Goal: Information Seeking & Learning: Learn about a topic

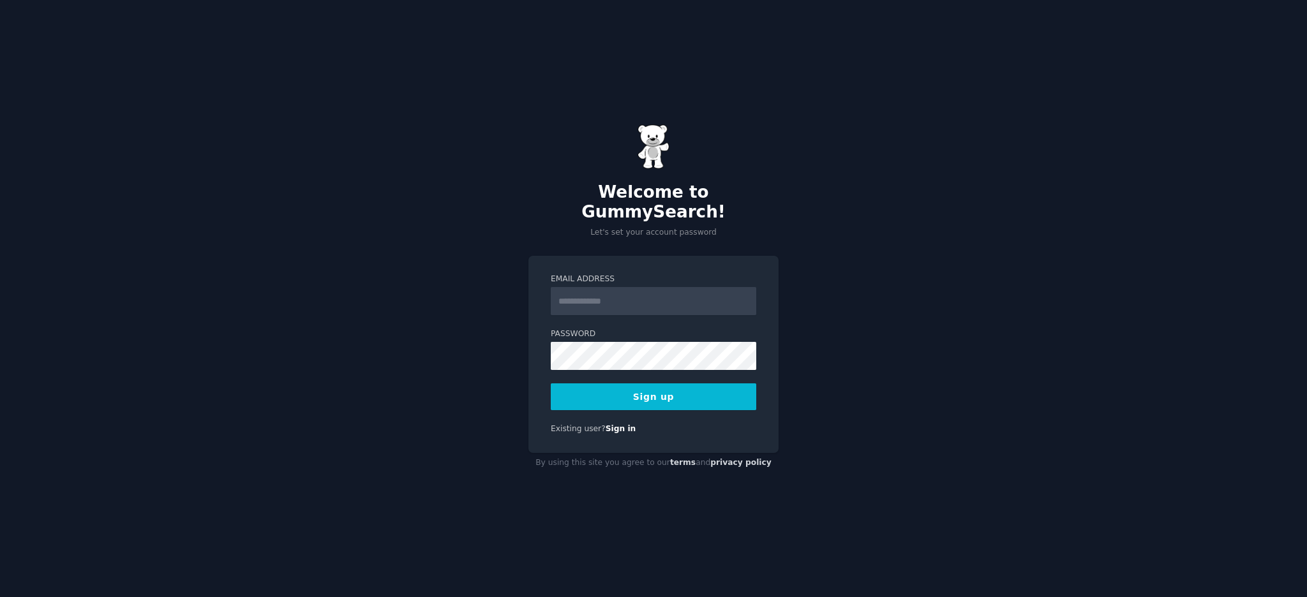
click at [639, 297] on input "Email Address" at bounding box center [653, 301] width 205 height 28
type input "**********"
click at [665, 384] on button "Sign up" at bounding box center [653, 397] width 205 height 27
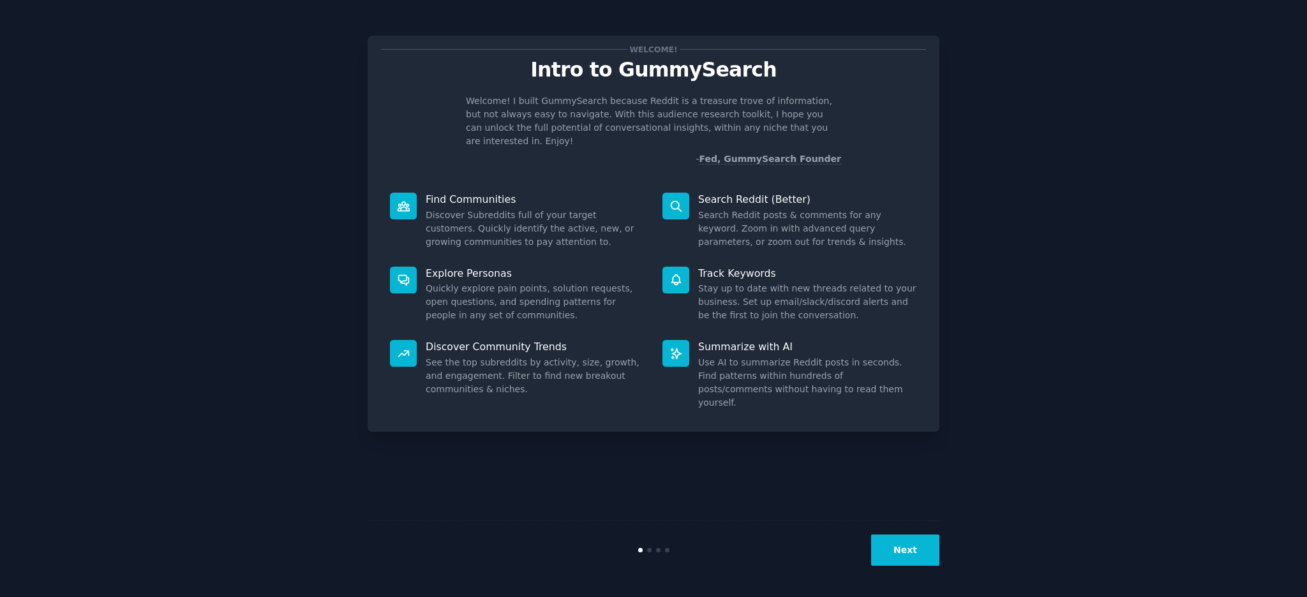
click at [912, 550] on button "Next" at bounding box center [905, 550] width 68 height 31
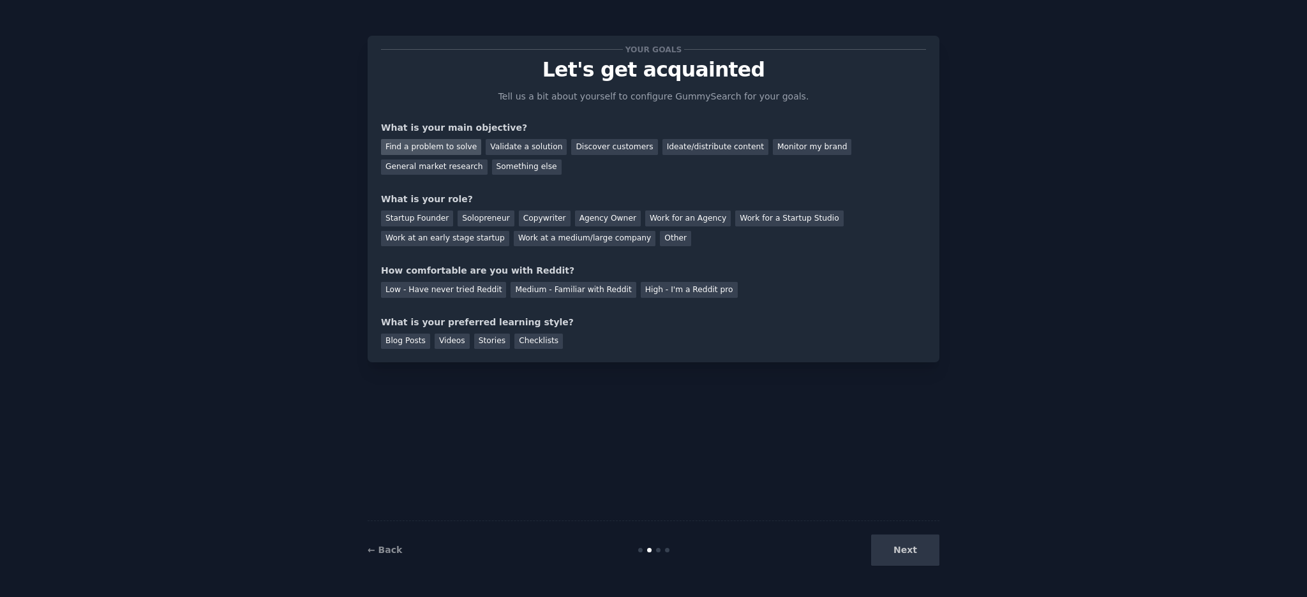
click at [437, 144] on div "Find a problem to solve" at bounding box center [431, 147] width 100 height 16
click at [488, 160] on div "General market research" at bounding box center [434, 168] width 107 height 16
click at [453, 147] on div "Find a problem to solve" at bounding box center [431, 147] width 100 height 16
click at [410, 216] on div "Startup Founder" at bounding box center [417, 219] width 72 height 16
click at [558, 288] on div "Medium - Familiar with Reddit" at bounding box center [573, 290] width 125 height 16
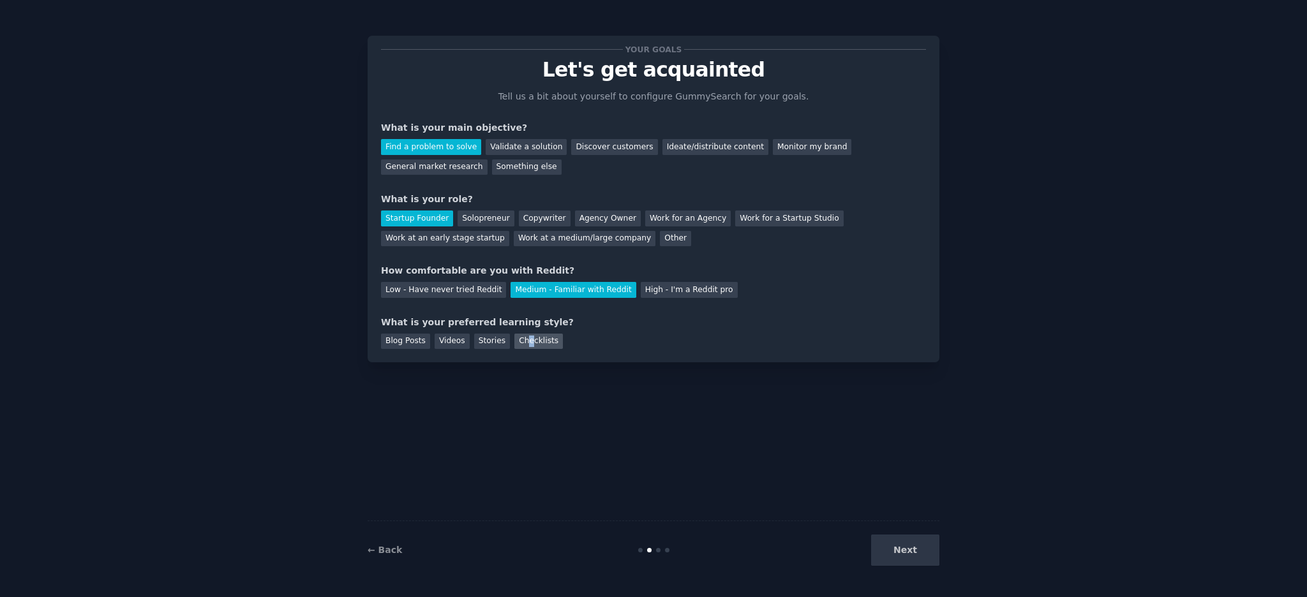
click at [521, 338] on div "Checklists" at bounding box center [538, 342] width 49 height 16
click at [914, 553] on button "Next" at bounding box center [905, 550] width 68 height 31
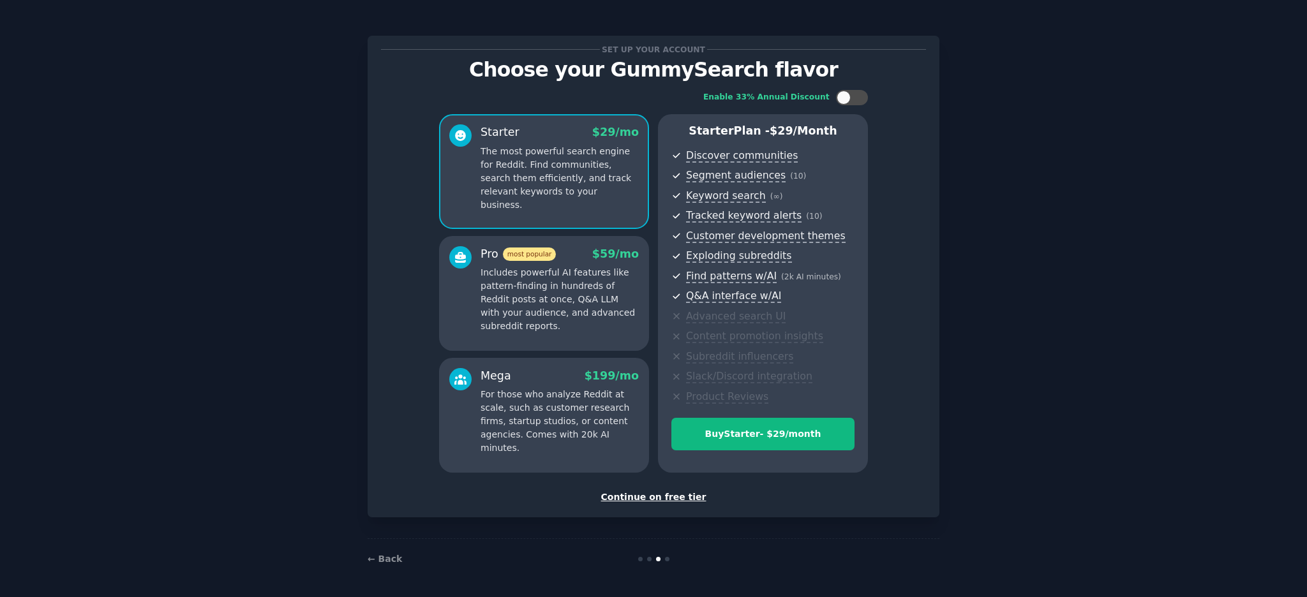
click at [661, 498] on div "Continue on free tier" at bounding box center [653, 497] width 545 height 13
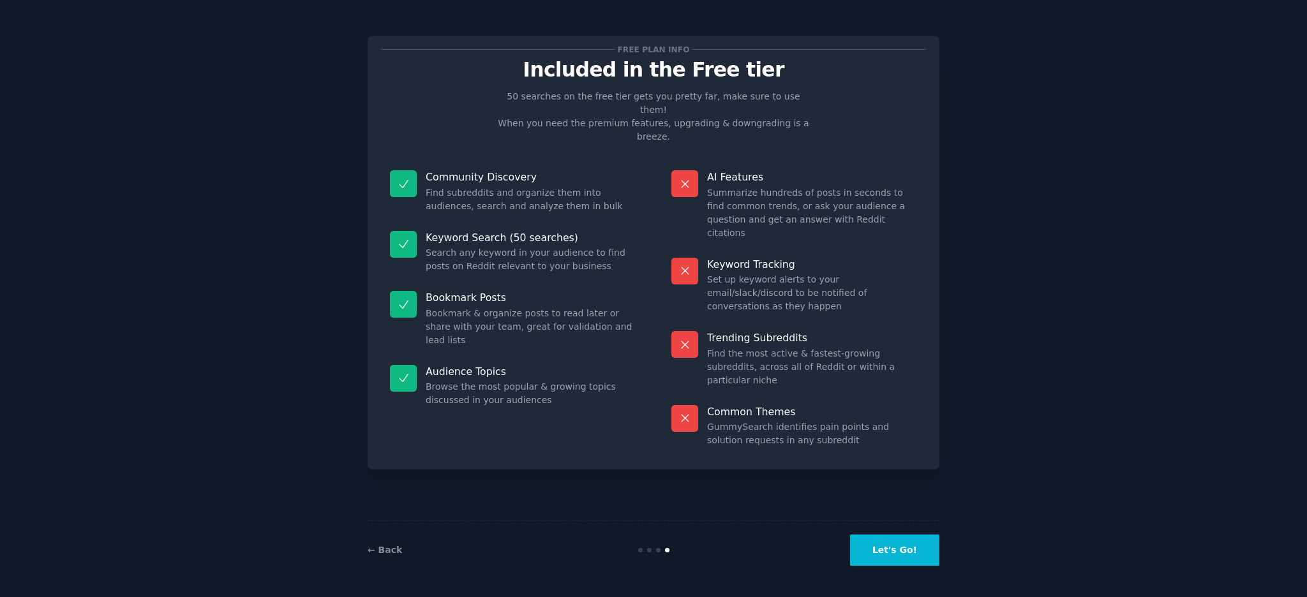
click at [899, 560] on button "Let's Go!" at bounding box center [894, 550] width 89 height 31
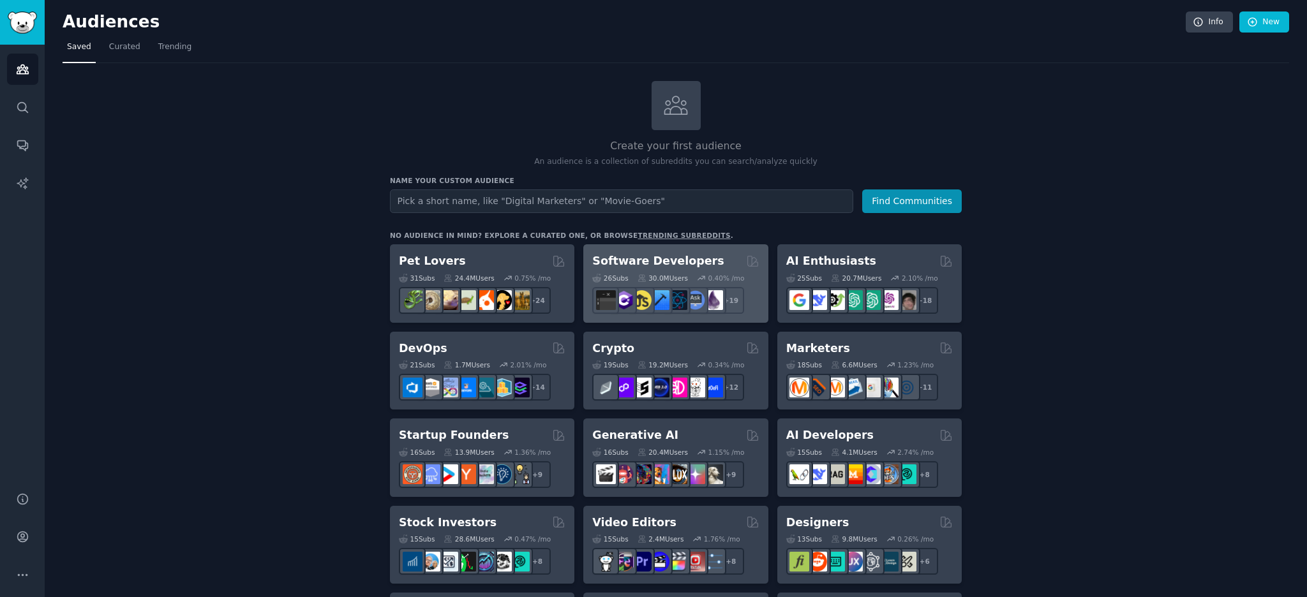
click at [629, 274] on div "26 Sub s 30.0M Users 0.40 % /mo" at bounding box center [675, 278] width 167 height 9
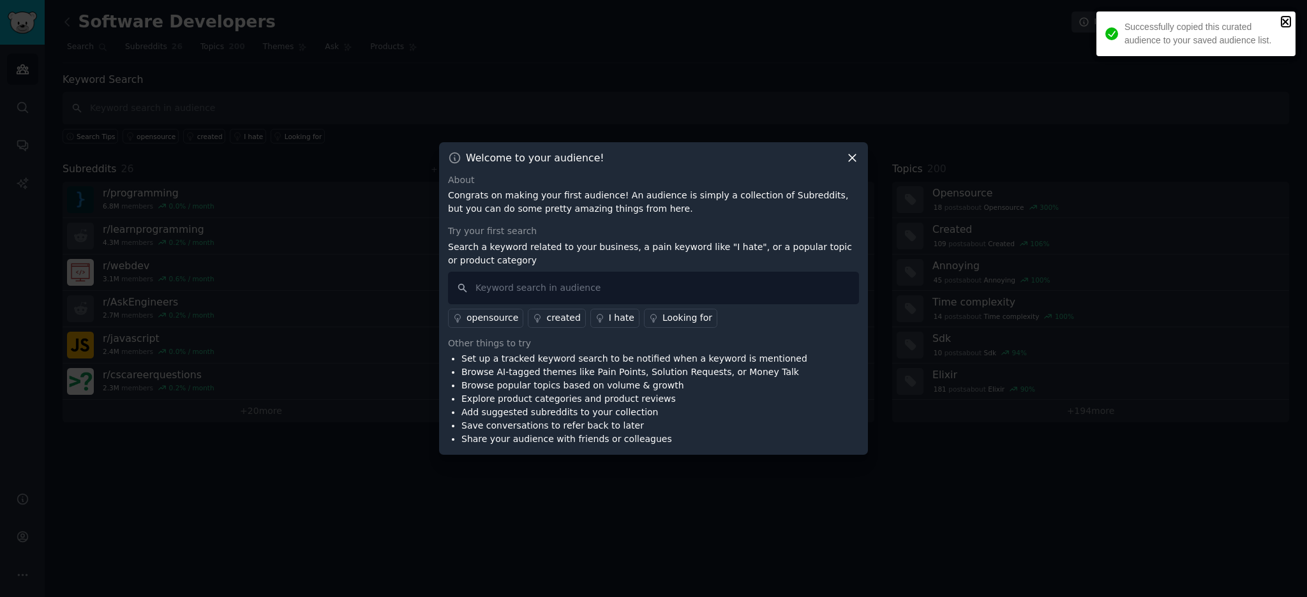
click at [1288, 22] on icon "close" at bounding box center [1285, 22] width 9 height 10
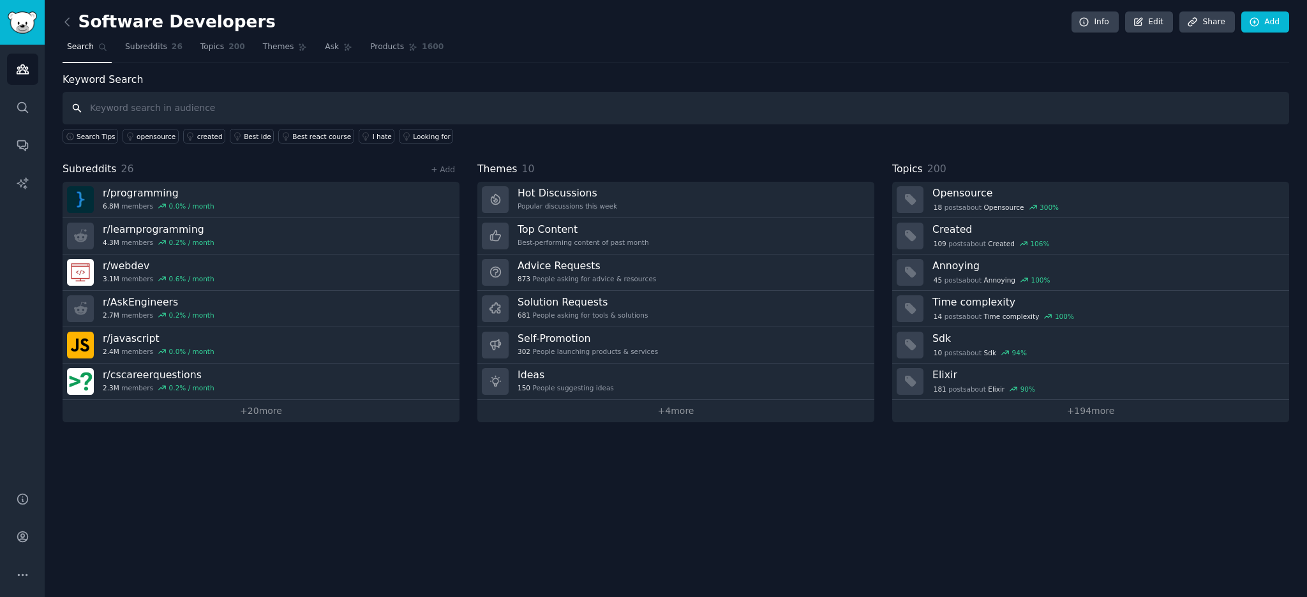
click at [211, 111] on input "text" at bounding box center [676, 108] width 1227 height 33
type input "how to get a python job"
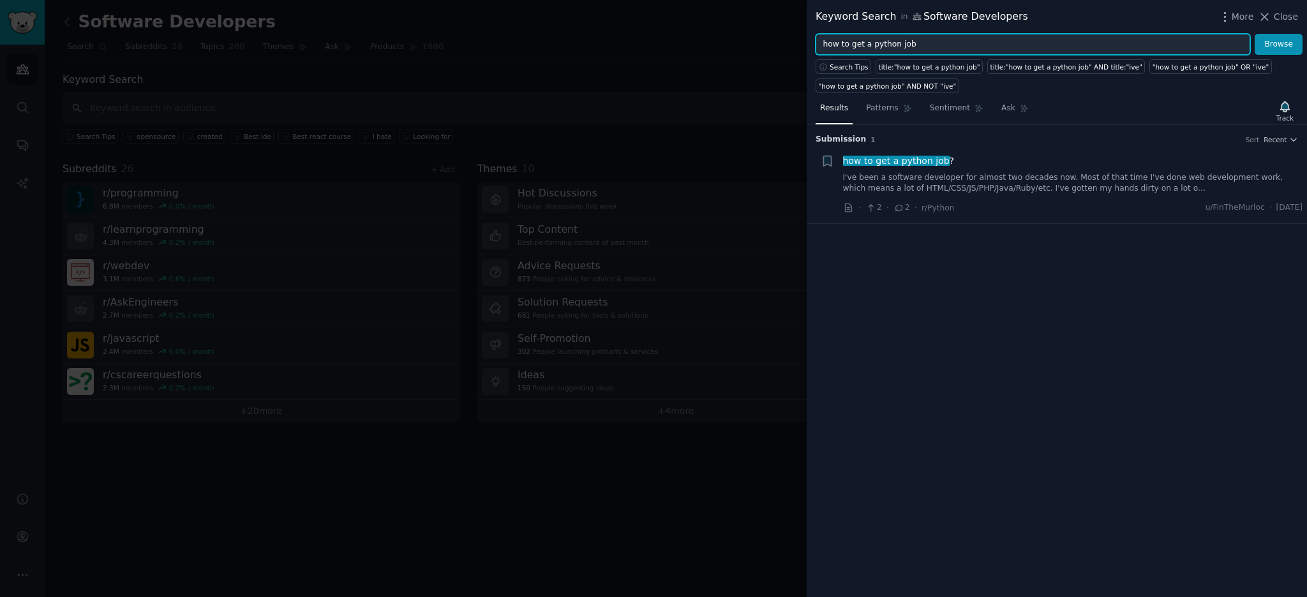
click at [846, 47] on input "how to get a python job" at bounding box center [1033, 45] width 435 height 22
drag, startPoint x: 920, startPoint y: 45, endPoint x: 758, endPoint y: 49, distance: 162.1
click at [758, 49] on div "Keyword Search in Software Developers More Close how to get a python job Browse…" at bounding box center [653, 298] width 1307 height 597
click at [1255, 34] on button "Browse" at bounding box center [1279, 45] width 48 height 22
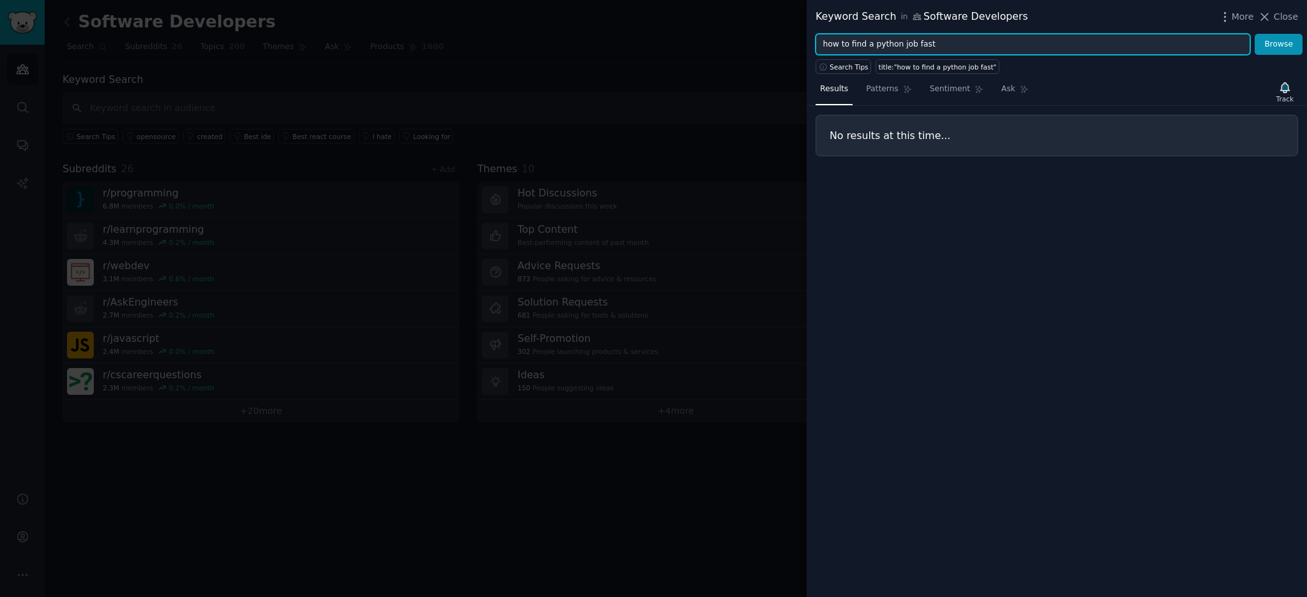
drag, startPoint x: 868, startPoint y: 42, endPoint x: 783, endPoint y: 42, distance: 84.9
click at [783, 42] on div "Keyword Search in Software Developers More Close how to find a python job fast …" at bounding box center [653, 298] width 1307 height 597
type input "python job fast"
click at [1255, 34] on button "Browse" at bounding box center [1279, 45] width 48 height 22
click at [1280, 19] on span "Close" at bounding box center [1286, 16] width 24 height 13
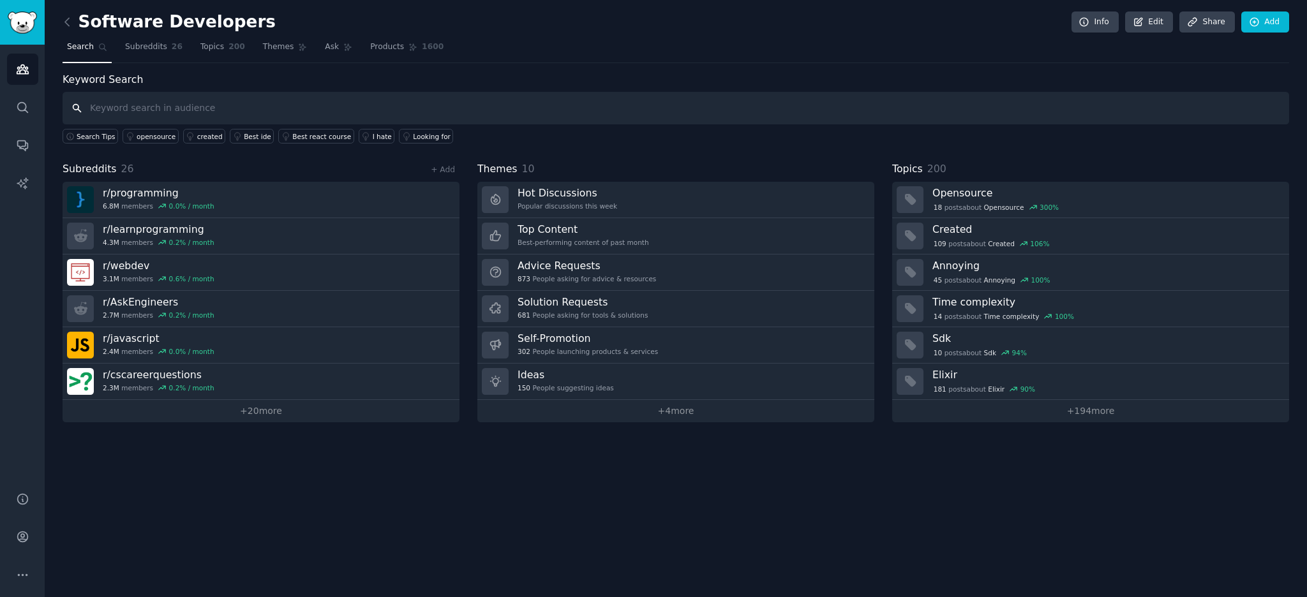
click at [198, 105] on input "text" at bounding box center [676, 108] width 1227 height 33
type input "python job"
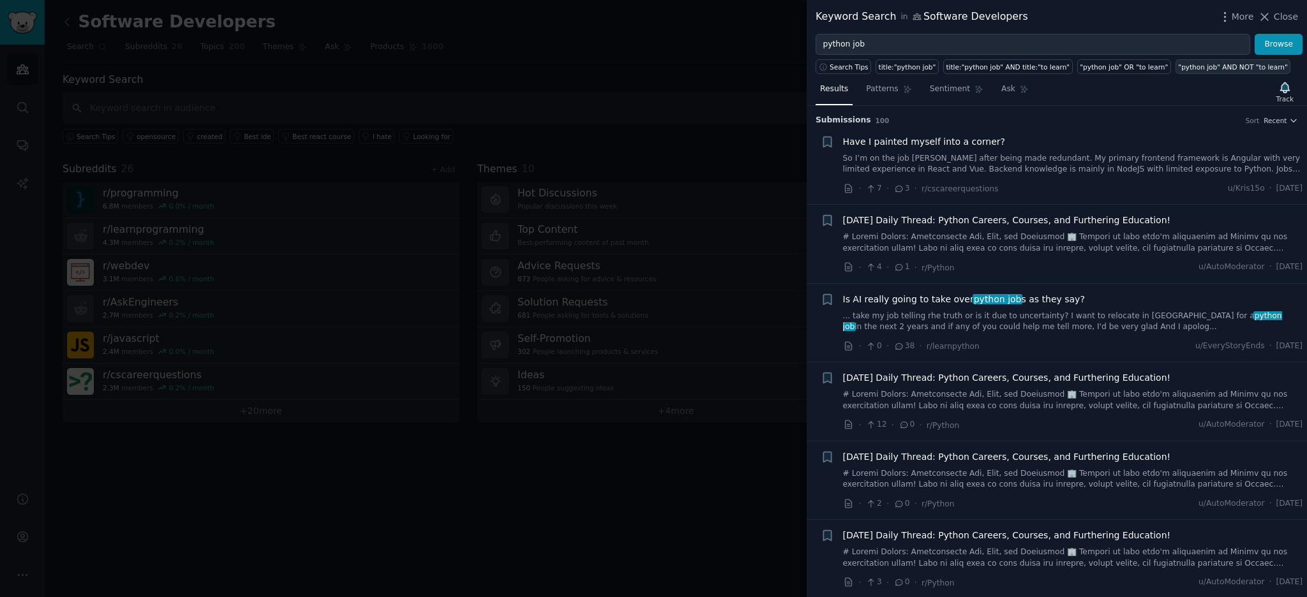
click at [1181, 70] on div ""python job" AND NOT "to learn"" at bounding box center [1233, 67] width 110 height 9
type input ""python job" AND NOT "to learn""
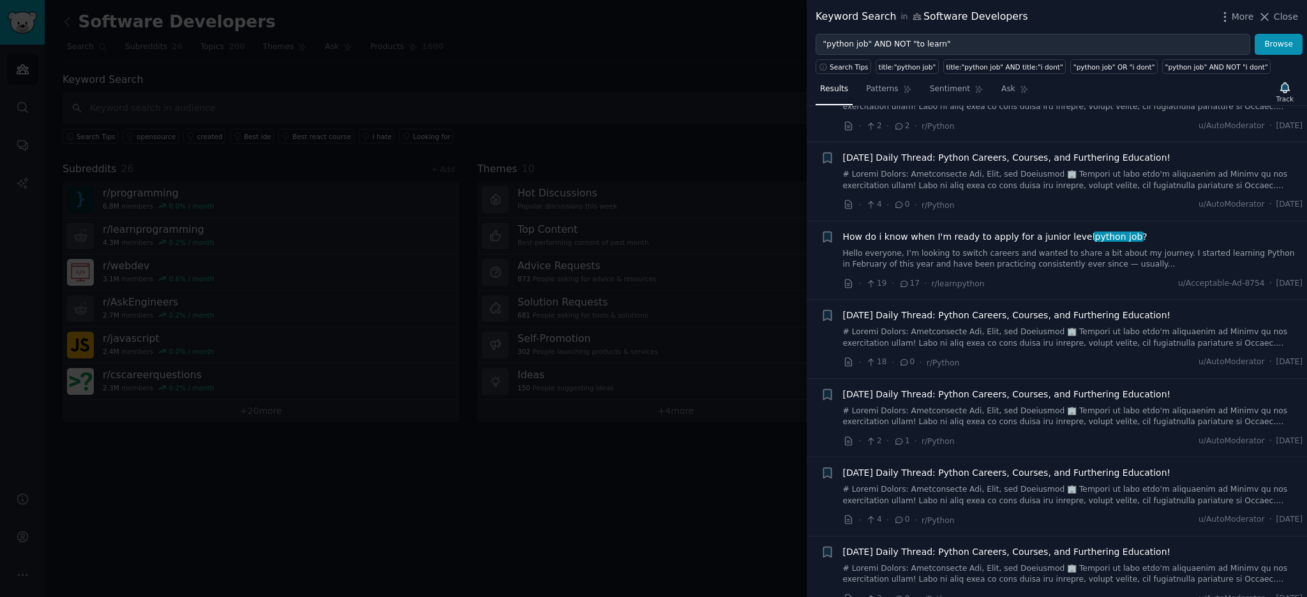
scroll to position [536, 0]
click at [931, 237] on span "How do i know when I'm ready to apply for a junior level python job ?" at bounding box center [995, 236] width 304 height 13
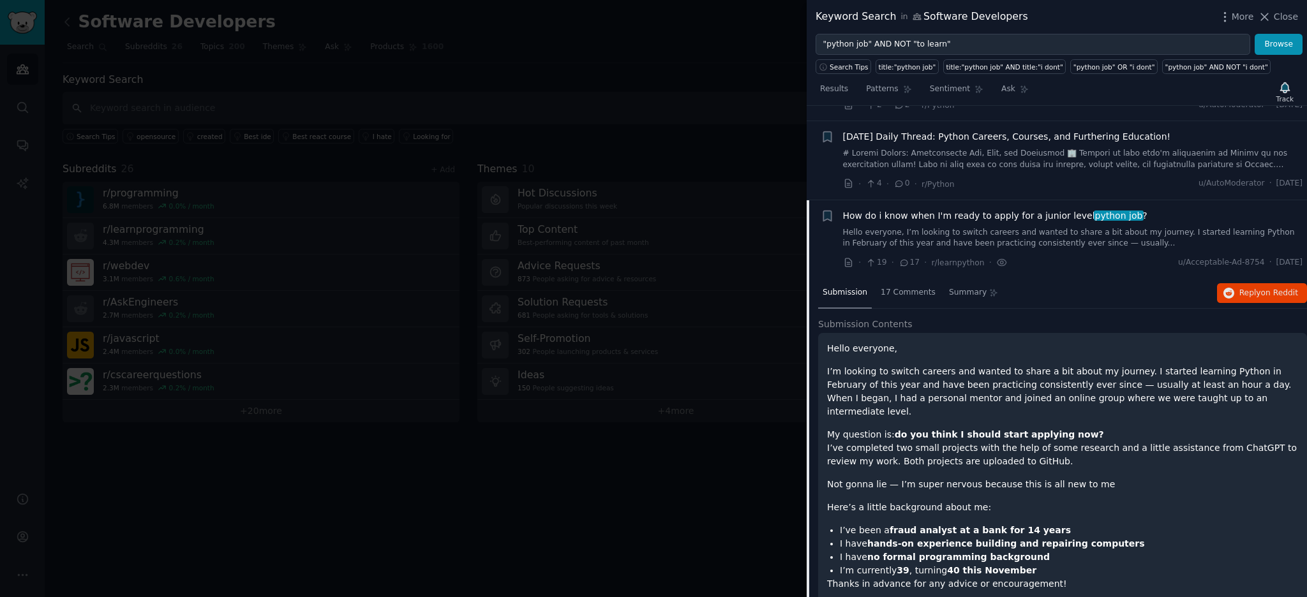
scroll to position [574, 0]
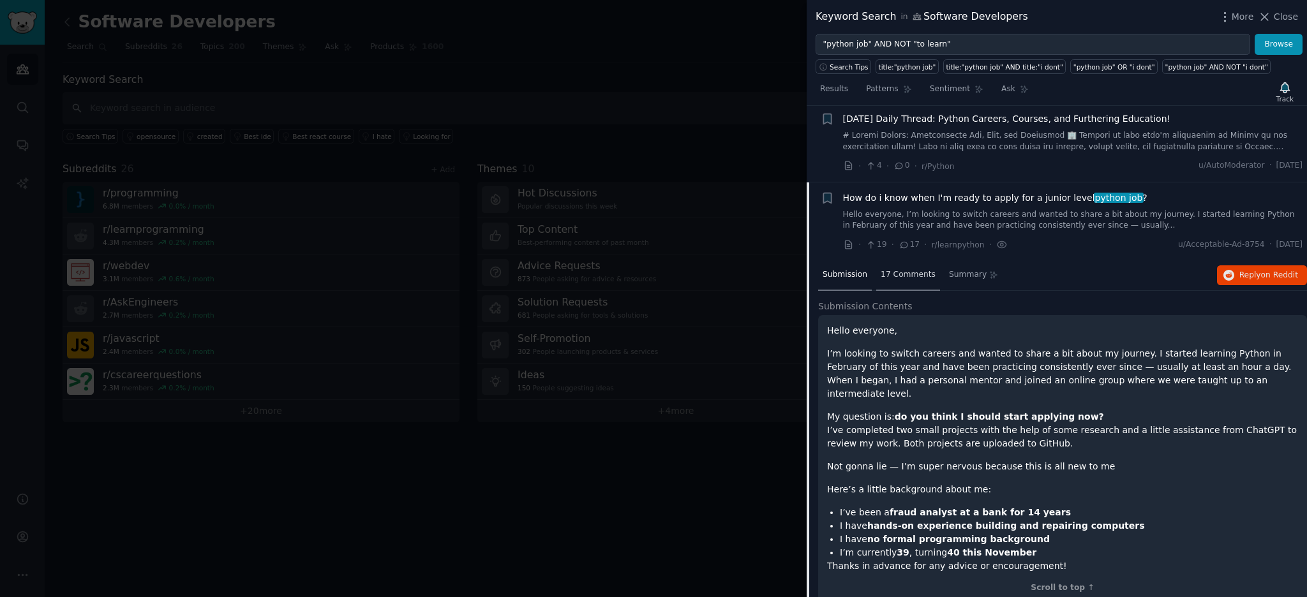
click at [904, 274] on span "17 Comments" at bounding box center [908, 274] width 55 height 11
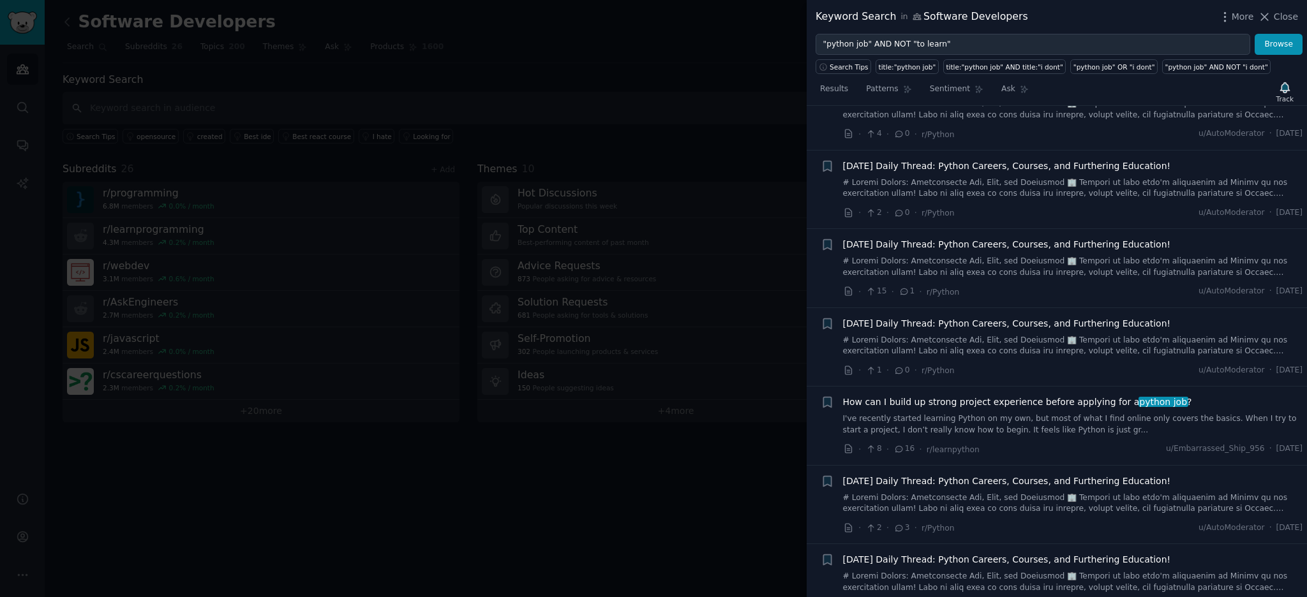
scroll to position [1722, 0]
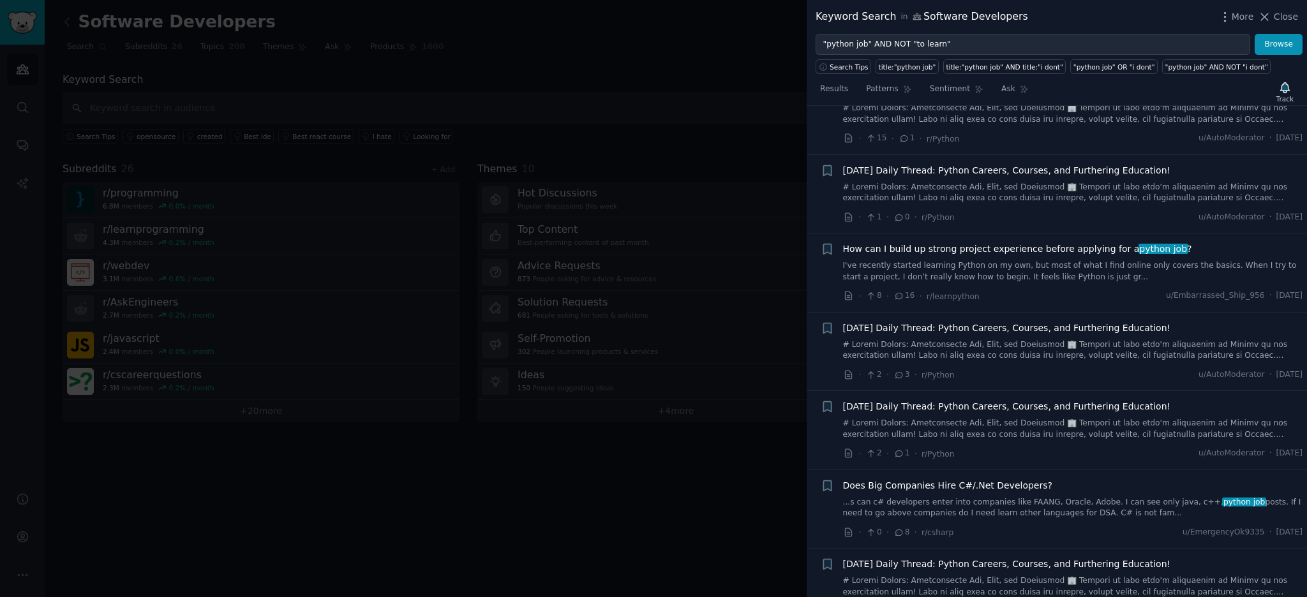
click at [957, 244] on div "How can I build up strong project experience before applying for a python job ?…" at bounding box center [1073, 263] width 460 height 40
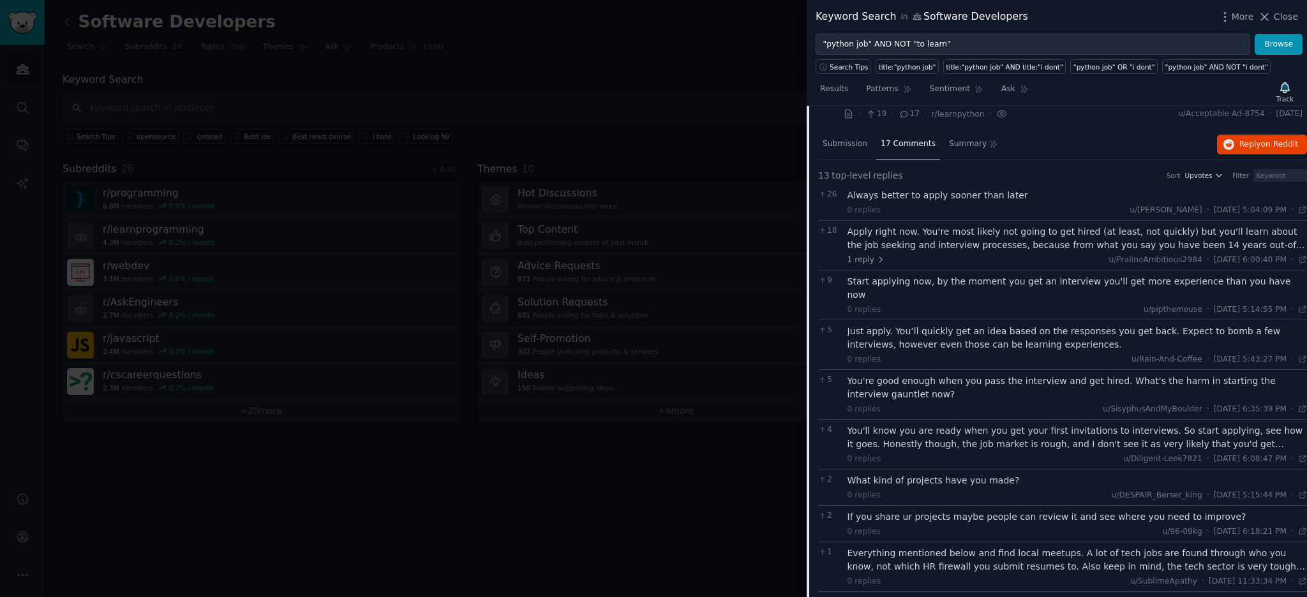
scroll to position [497, 0]
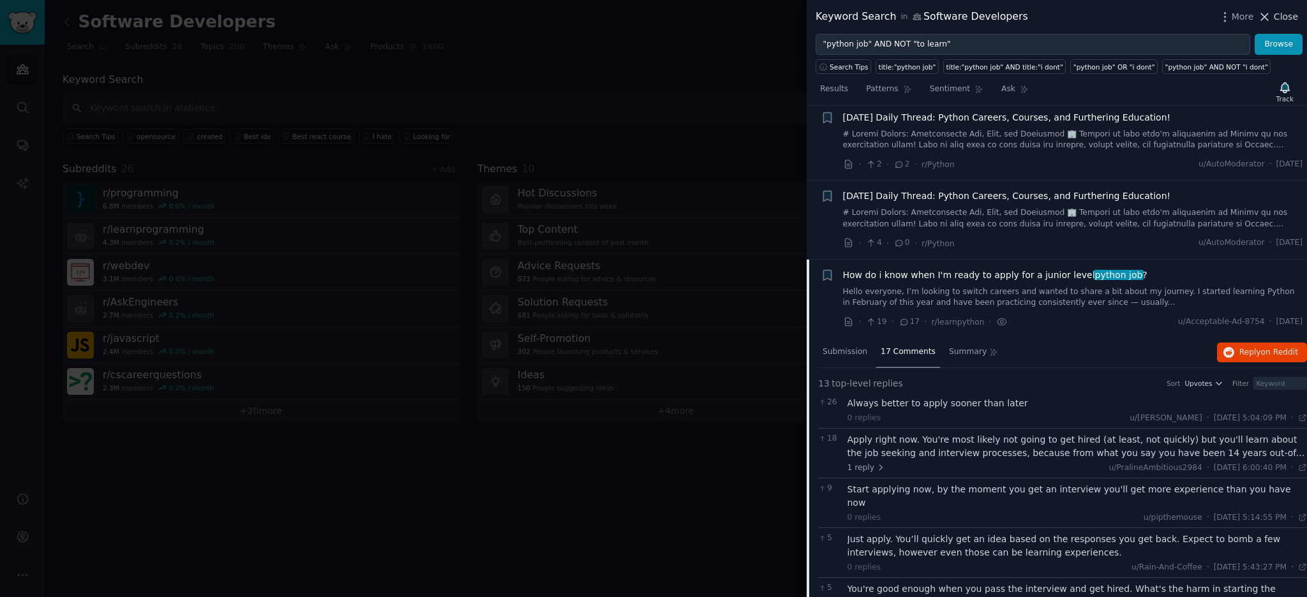
click at [1277, 12] on span "Close" at bounding box center [1286, 16] width 24 height 13
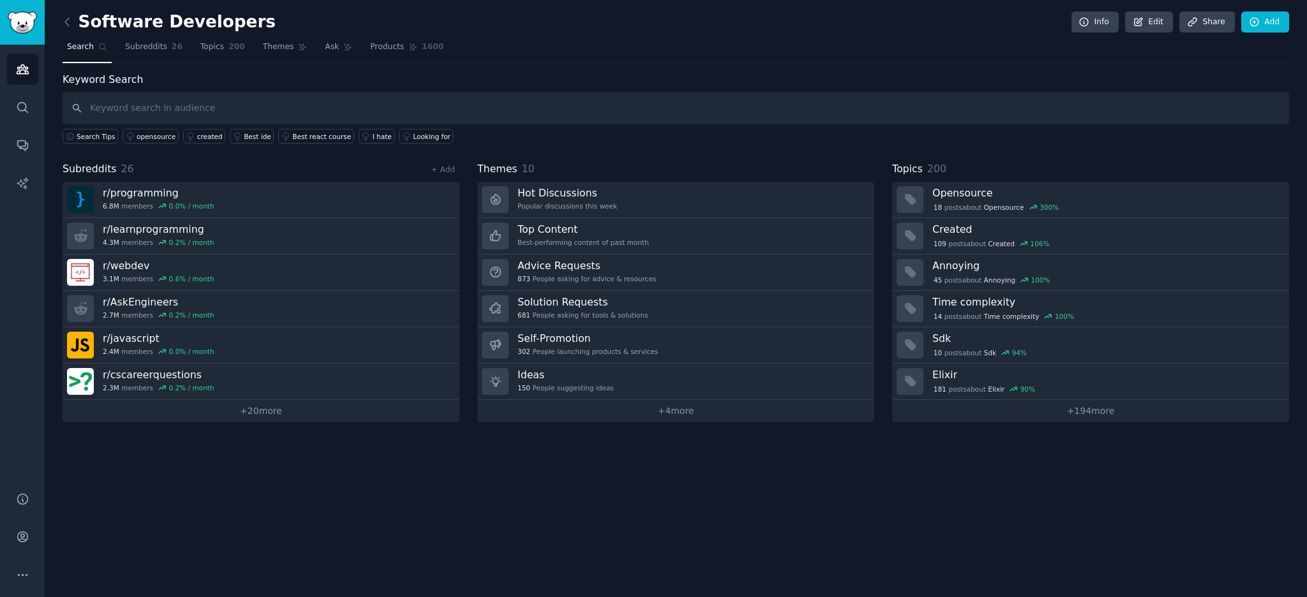
click at [82, 49] on span "Search" at bounding box center [80, 46] width 27 height 11
click at [72, 133] on icon "button" at bounding box center [69, 136] width 7 height 7
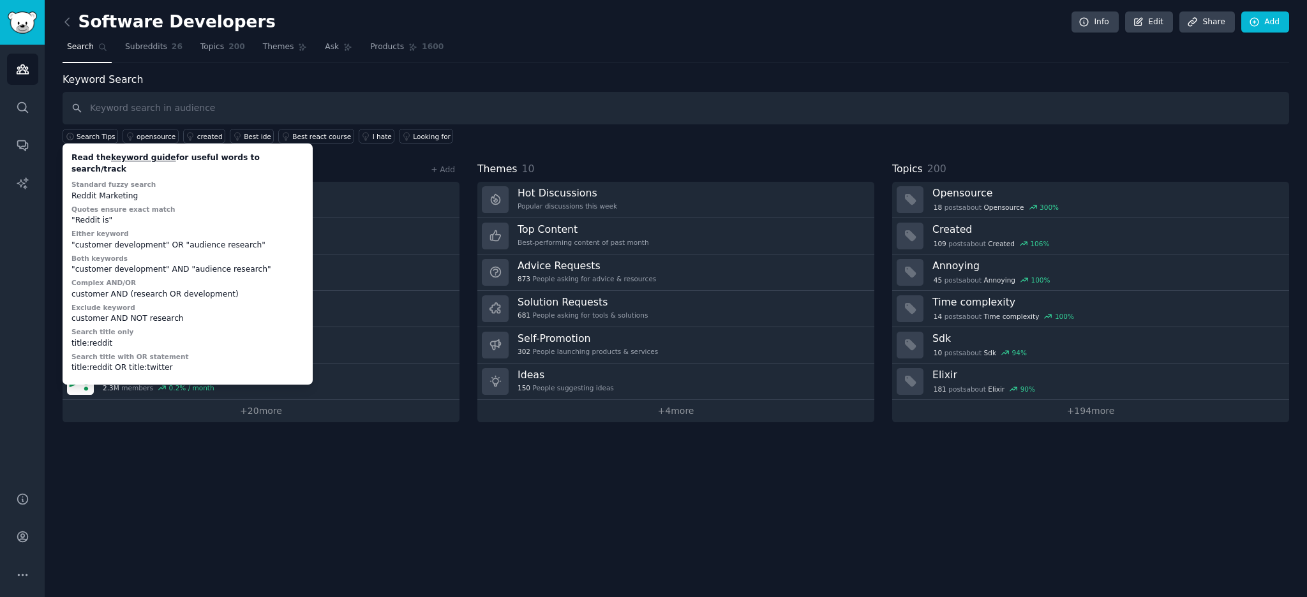
click at [322, 72] on div "Keyword Search Search Tips Read the keyword guide for useful words to search/tr…" at bounding box center [676, 108] width 1227 height 72
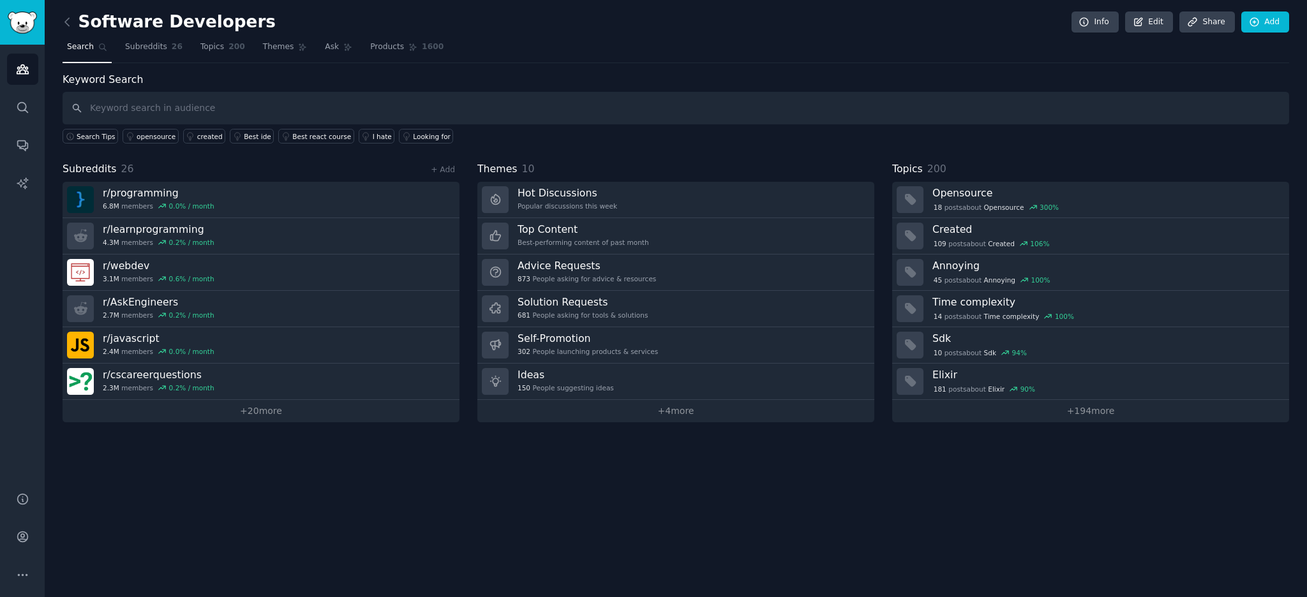
click at [75, 22] on link at bounding box center [71, 22] width 16 height 20
click at [70, 28] on icon at bounding box center [67, 21] width 13 height 13
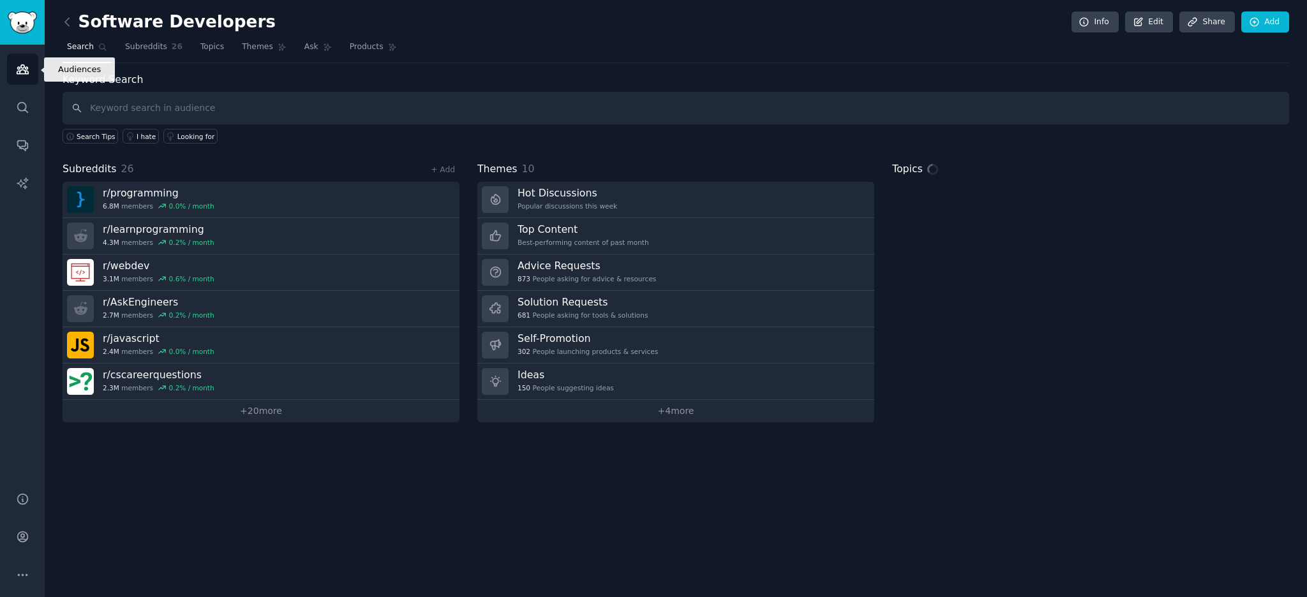
click at [27, 70] on icon "Sidebar" at bounding box center [22, 69] width 13 height 13
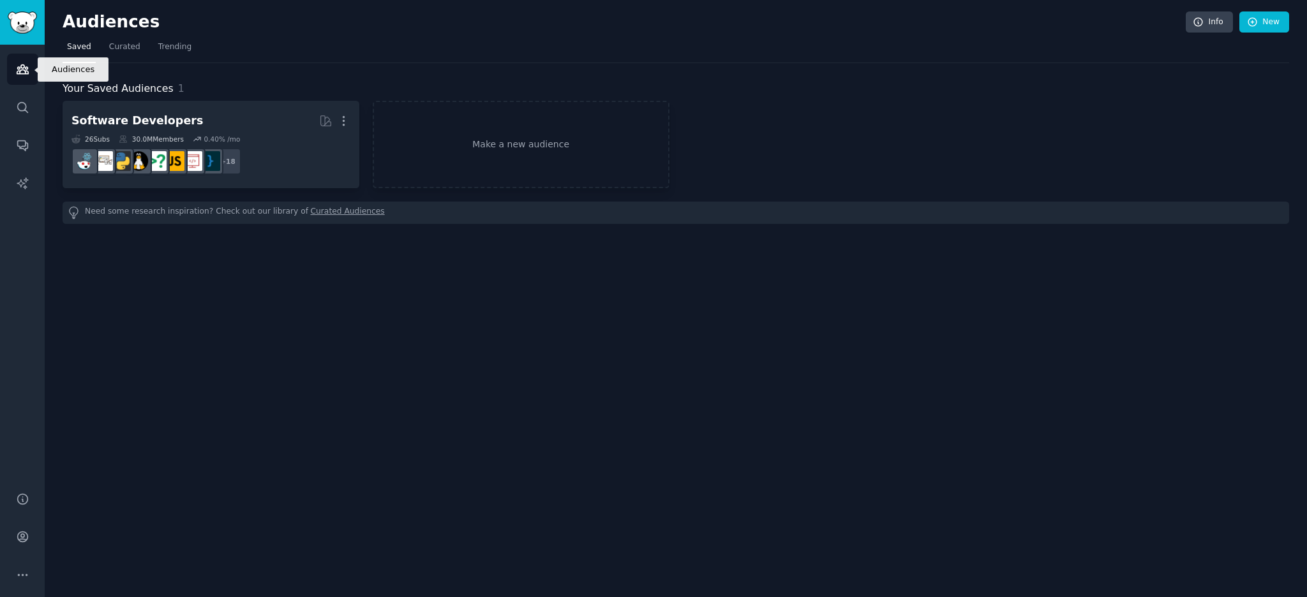
click at [25, 70] on icon "Sidebar" at bounding box center [22, 69] width 13 height 13
click at [24, 20] on img "Sidebar" at bounding box center [22, 22] width 29 height 22
click at [21, 107] on icon "Sidebar" at bounding box center [22, 107] width 13 height 13
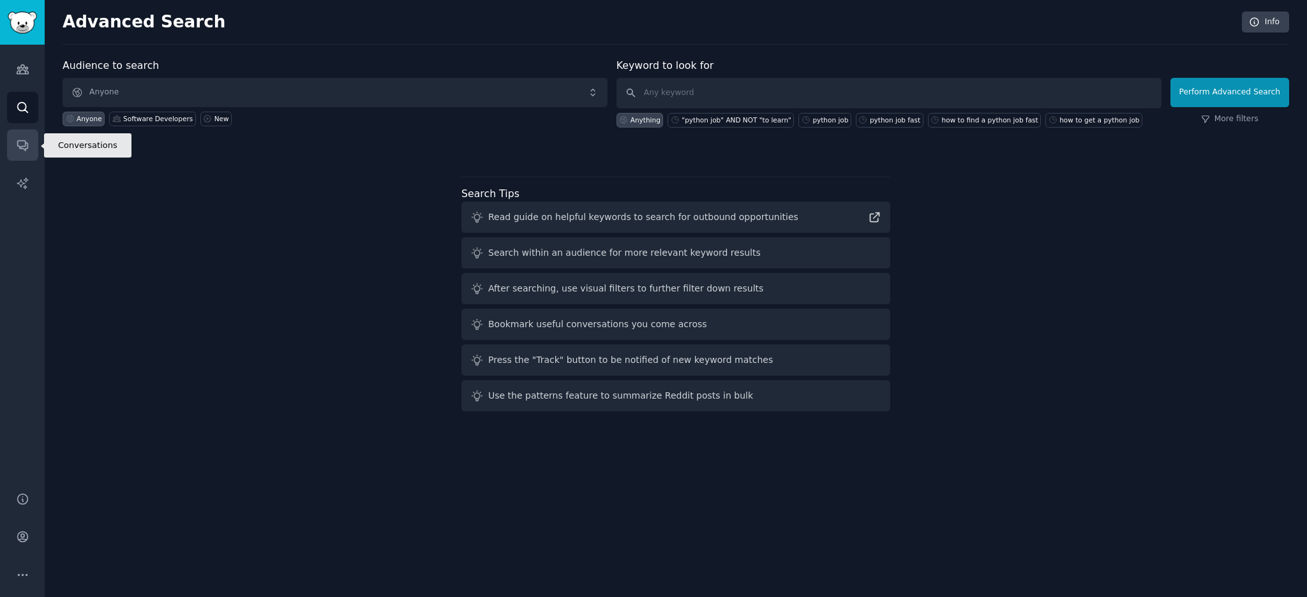
click at [20, 145] on icon "Sidebar" at bounding box center [22, 144] width 13 height 13
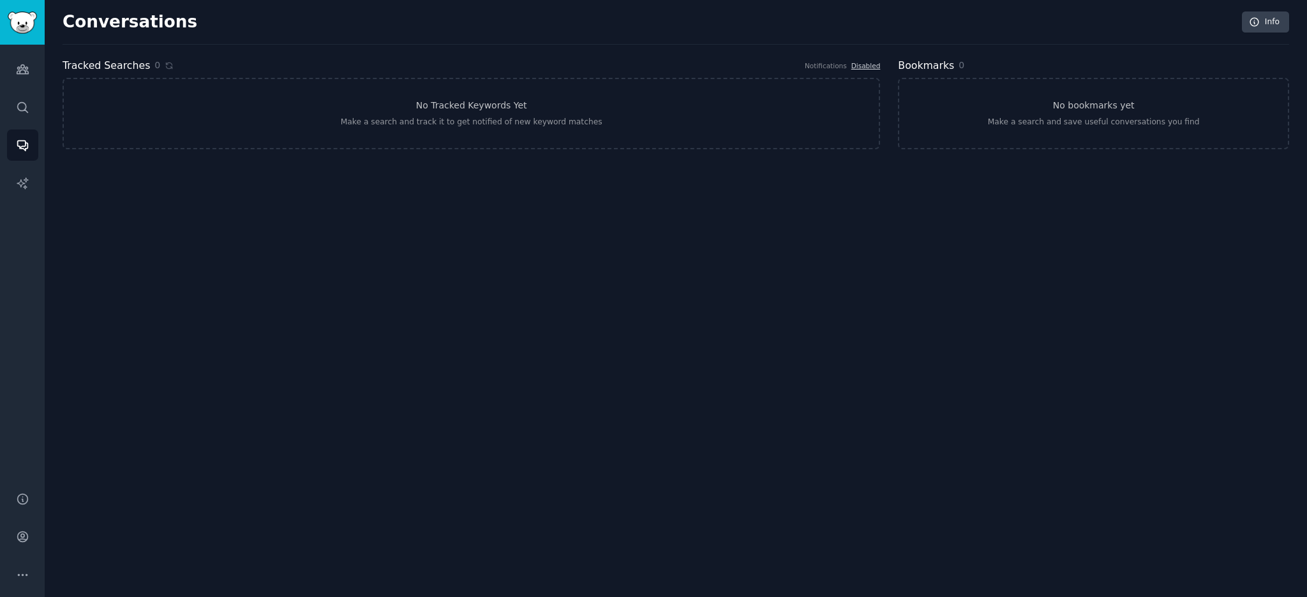
click at [124, 258] on div "Conversations Info Tracked Searches 0 Notifications Disabled No Tracked Keyword…" at bounding box center [676, 298] width 1262 height 597
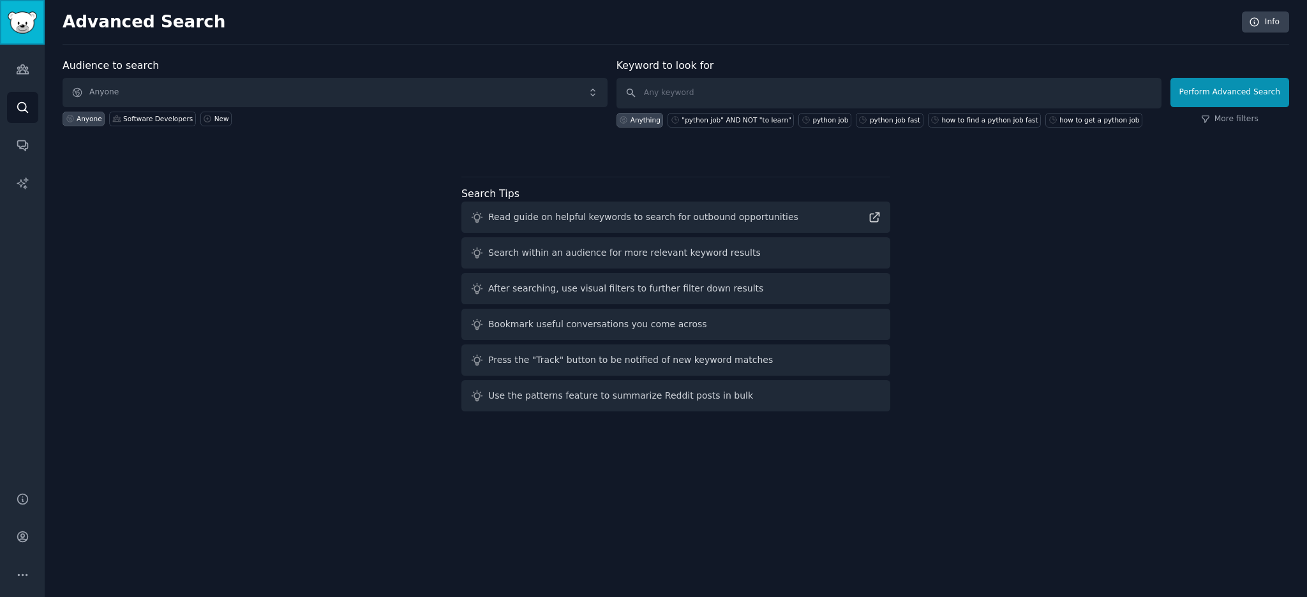
click at [17, 22] on img "Sidebar" at bounding box center [22, 22] width 29 height 22
